Goal: Task Accomplishment & Management: Complete application form

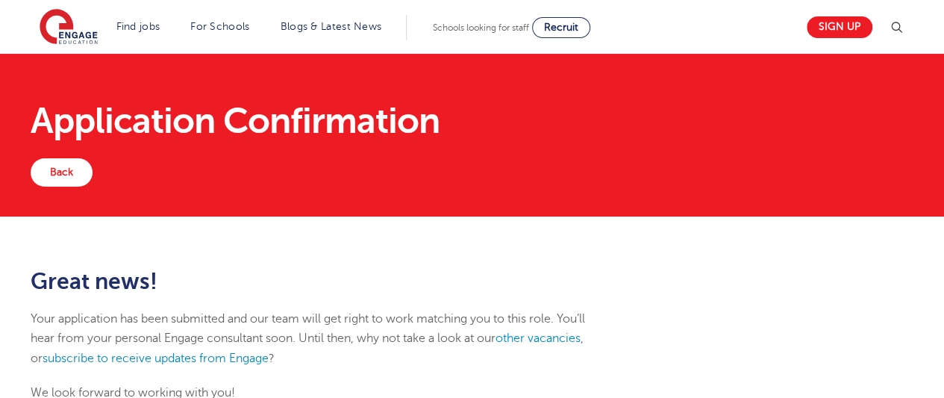
click at [512, 84] on div "Application Confirmation" at bounding box center [471, 121] width 905 height 75
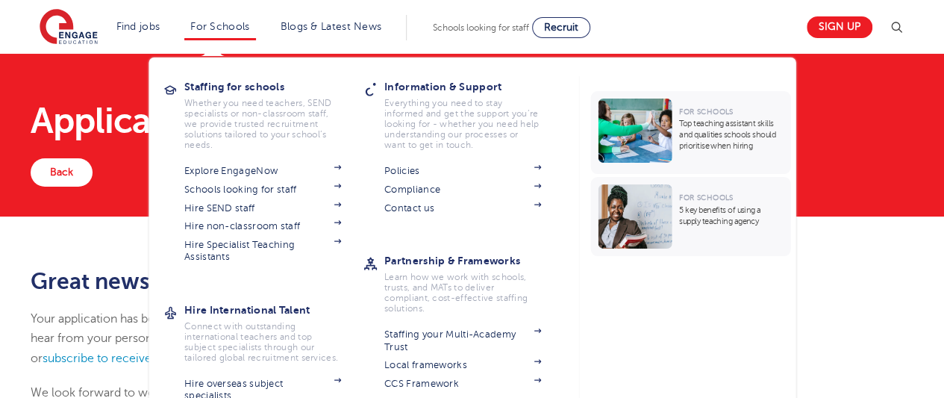
click at [230, 17] on li "For Schools Staffing for schools Whether you need teachers, SEND specialists or…" at bounding box center [219, 27] width 71 height 25
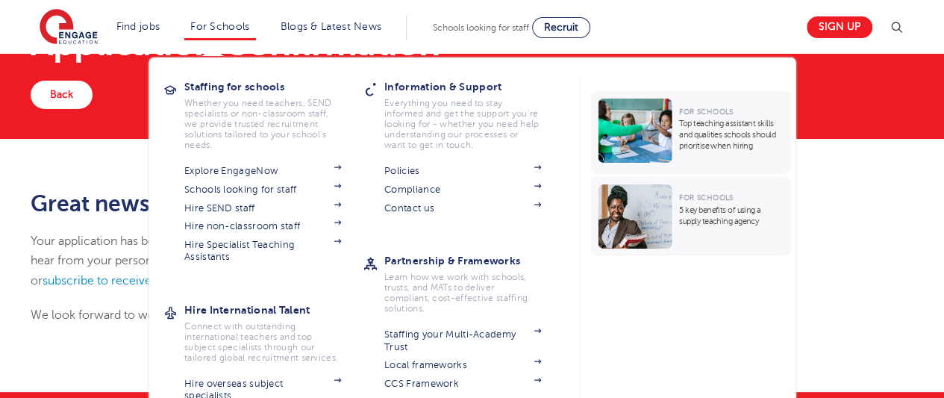
scroll to position [77, 0]
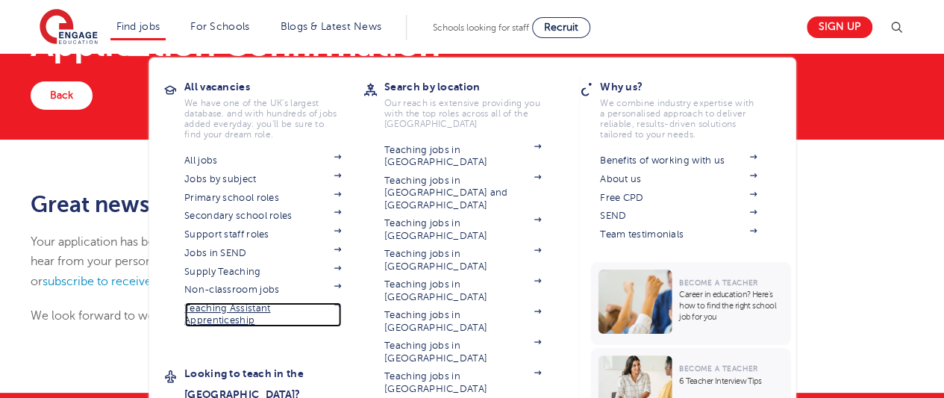
click at [242, 313] on link "Teaching Assistant Apprenticeship" at bounding box center [262, 314] width 157 height 25
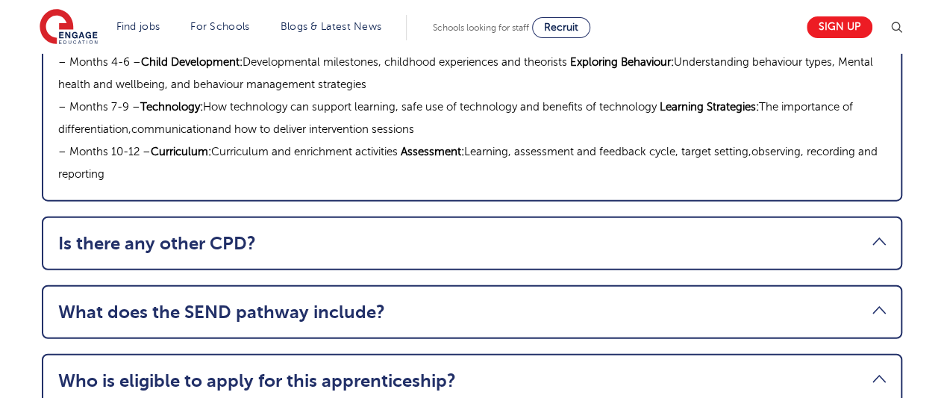
scroll to position [1902, 0]
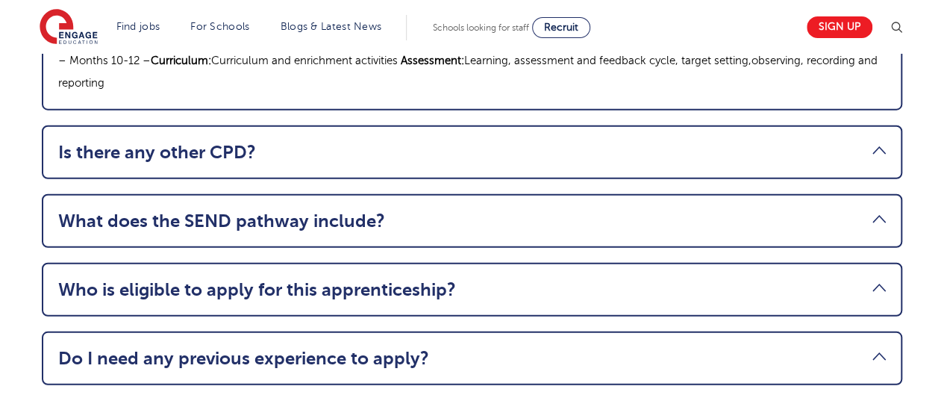
click at [276, 279] on link "Who is eligible to apply for this apprenticeship?" at bounding box center [471, 289] width 827 height 21
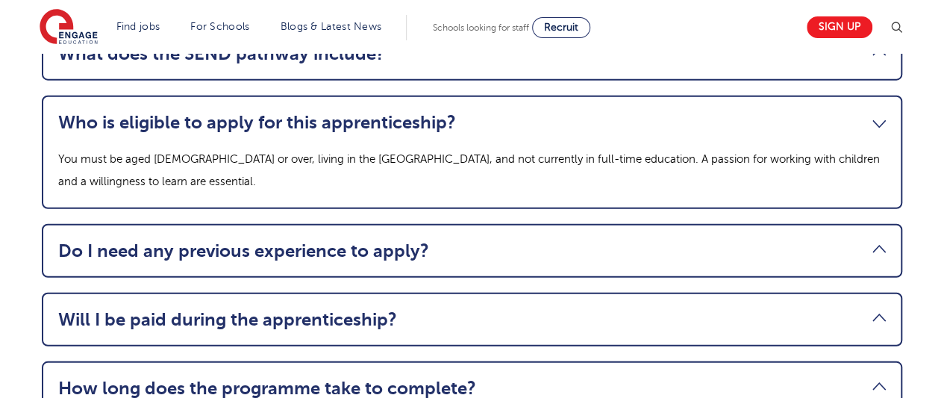
scroll to position [1898, 0]
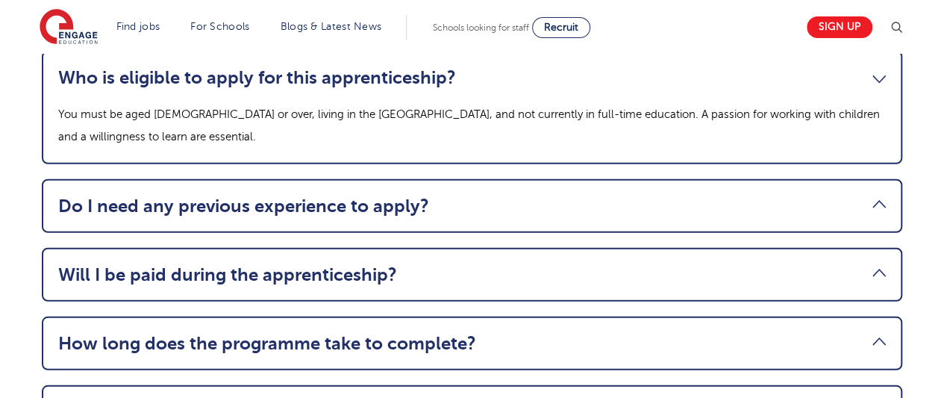
click at [353, 264] on link "Will I be paid during the apprenticeship?" at bounding box center [471, 274] width 827 height 21
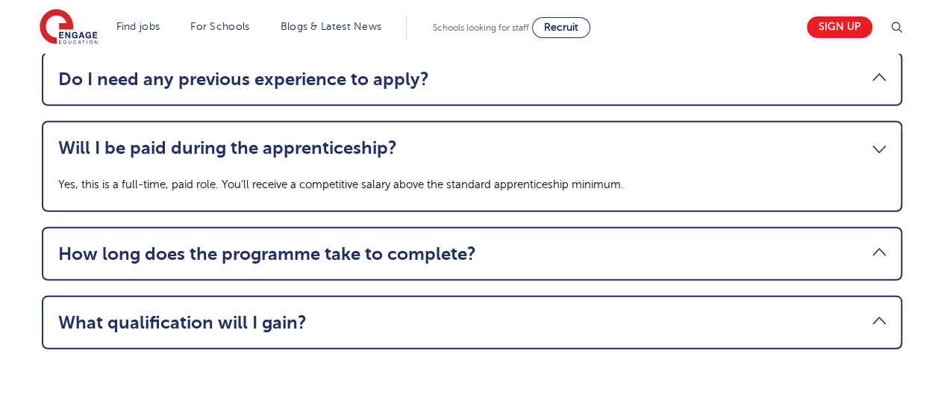
scroll to position [1966, 0]
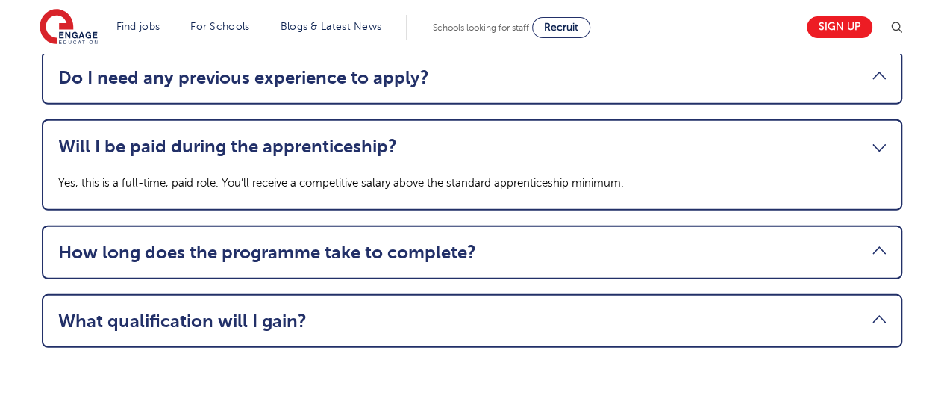
click at [322, 310] on link "What qualification will I gain?" at bounding box center [471, 320] width 827 height 21
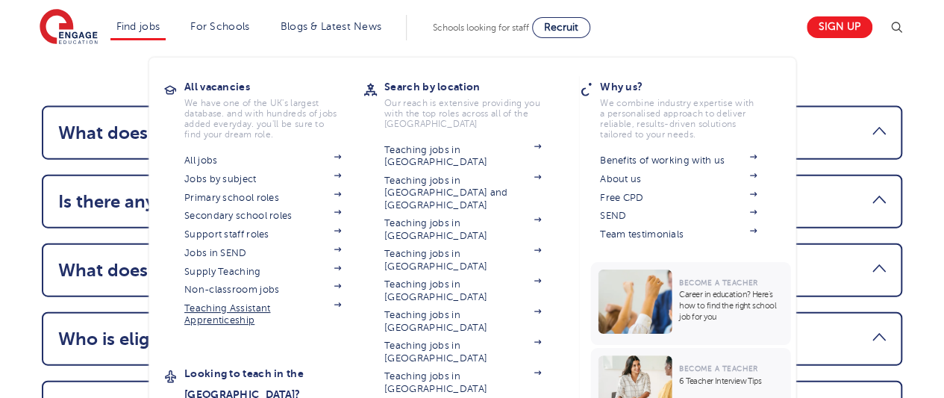
scroll to position [1641, 0]
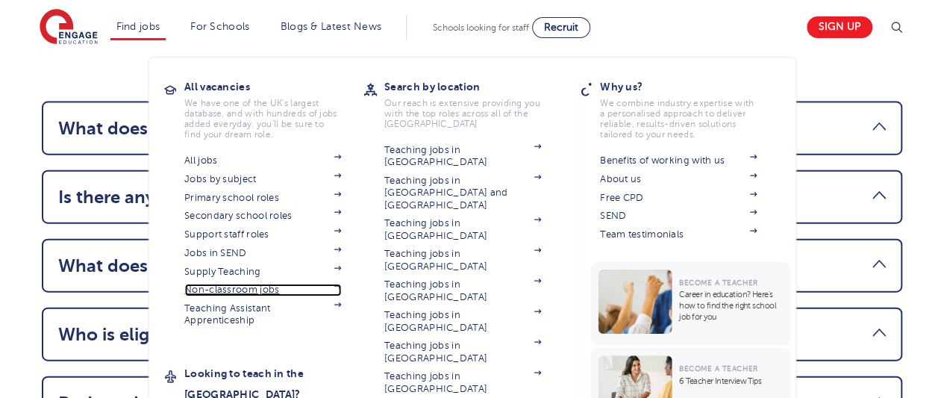
click at [272, 292] on link "Non-classroom jobs" at bounding box center [262, 289] width 157 height 12
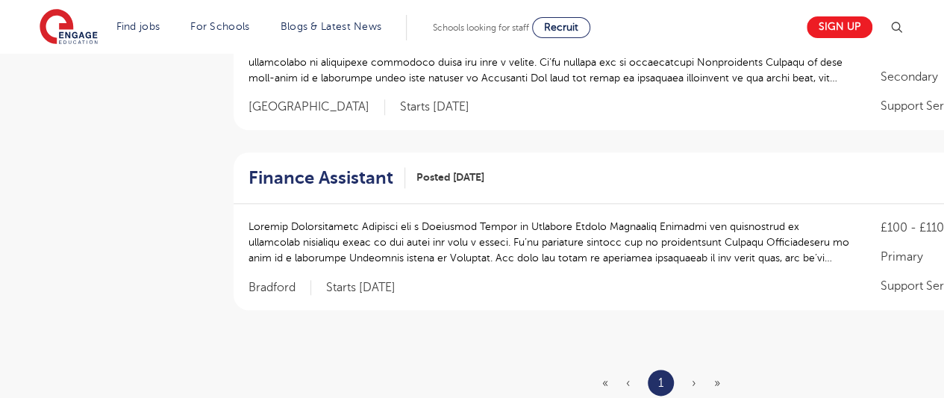
scroll to position [839, 0]
click at [693, 381] on span "›" at bounding box center [694, 381] width 4 height 13
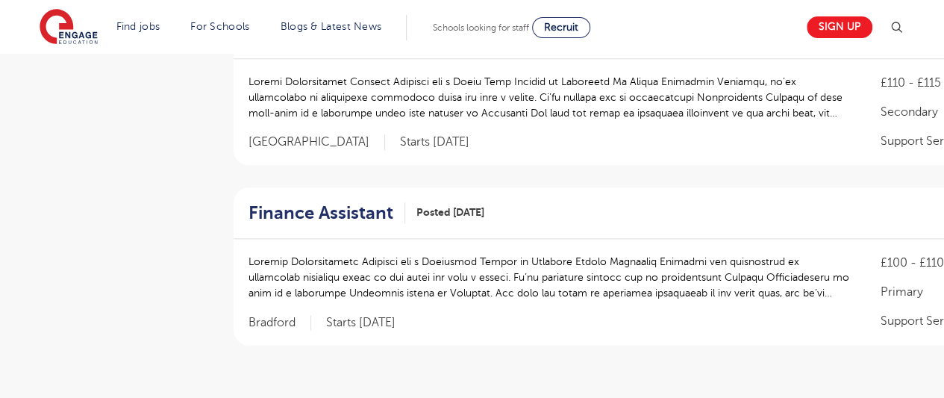
scroll to position [728, 0]
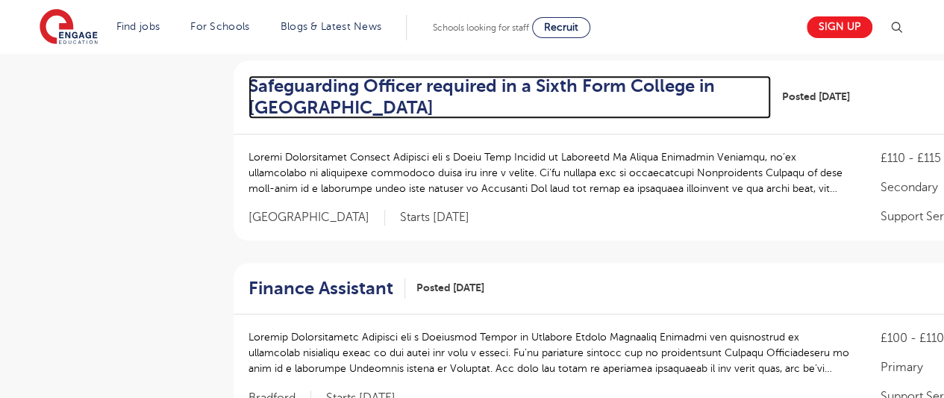
click at [325, 97] on h2 "Safeguarding Officer required in a Sixth Form College in Greenwich" at bounding box center [503, 96] width 511 height 43
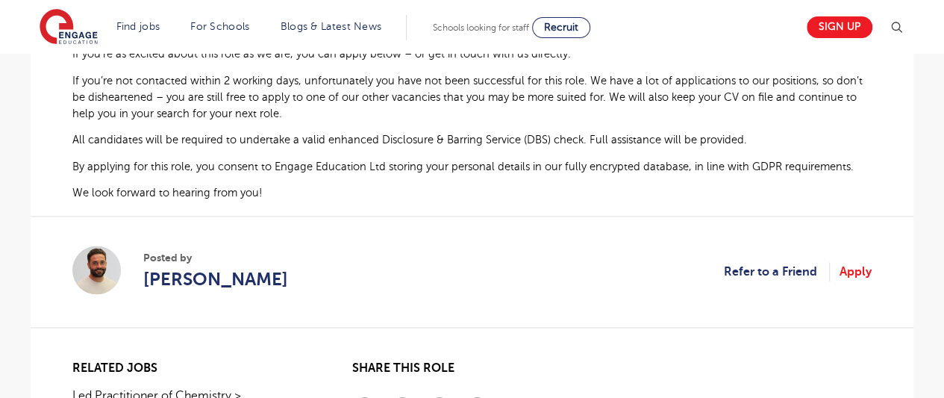
scroll to position [1078, 0]
click at [749, 266] on link "Refer to a Friend" at bounding box center [777, 270] width 106 height 19
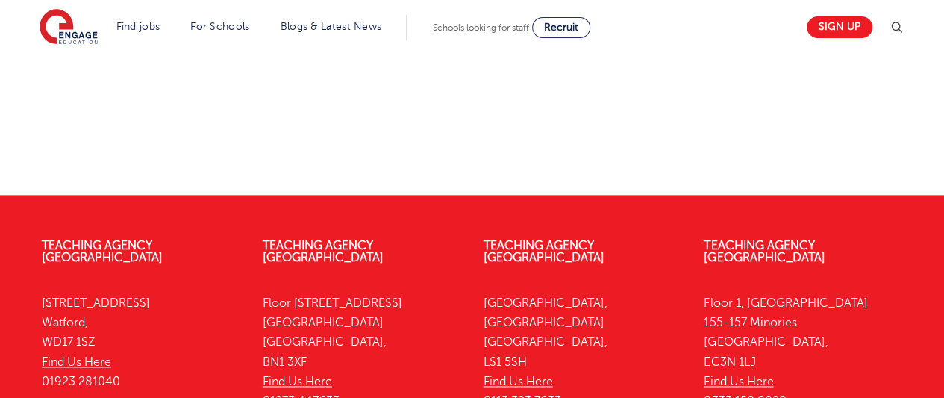
scroll to position [891, 0]
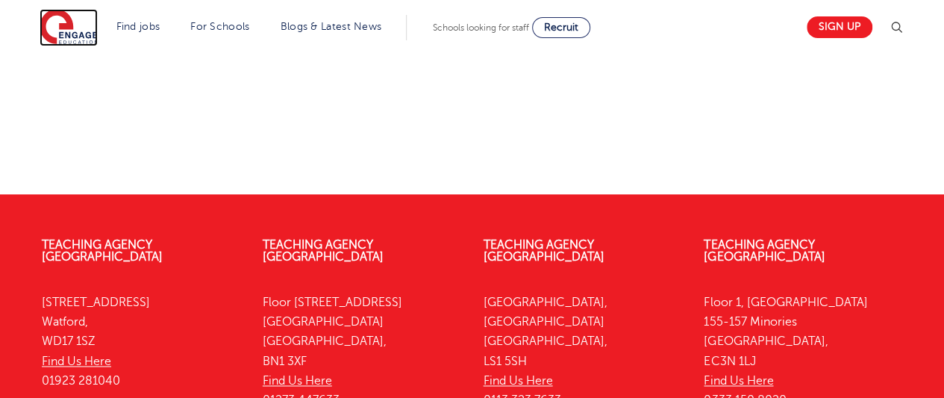
click at [81, 33] on img at bounding box center [69, 27] width 58 height 37
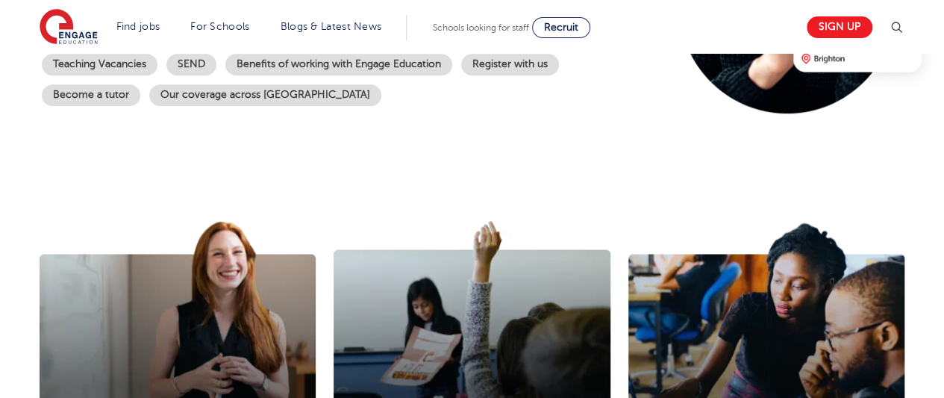
scroll to position [366, 0]
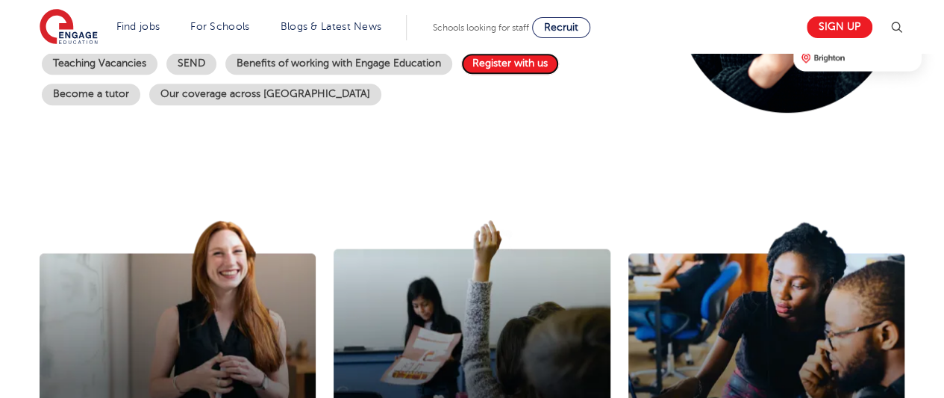
click at [521, 56] on link "Register with us" at bounding box center [510, 64] width 98 height 22
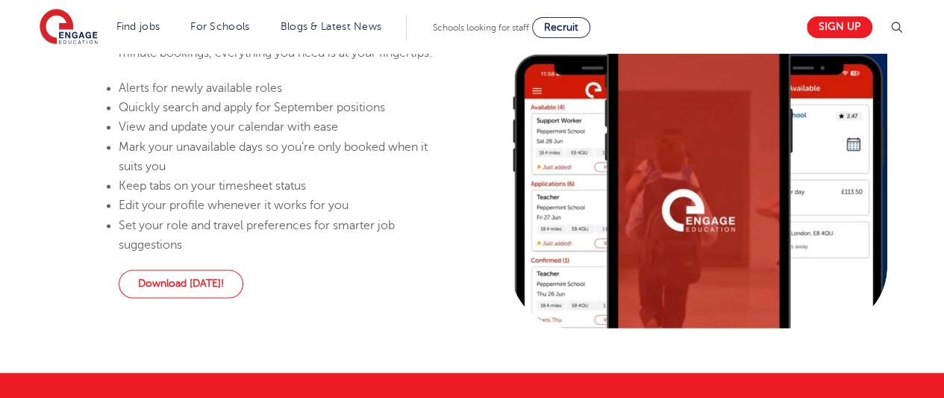
scroll to position [1041, 0]
